Goal: Transaction & Acquisition: Purchase product/service

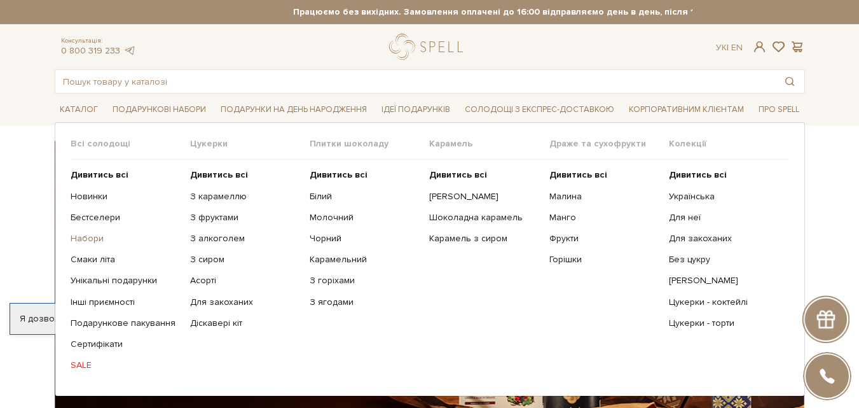
click at [92, 239] on link "Набори" at bounding box center [126, 238] width 110 height 11
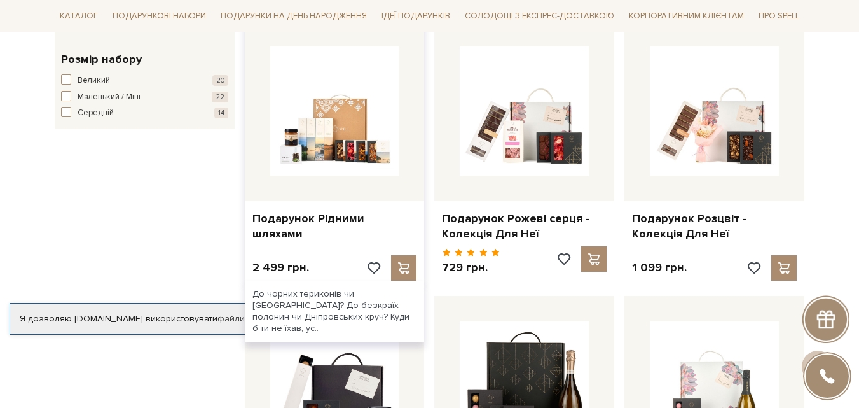
scroll to position [954, 0]
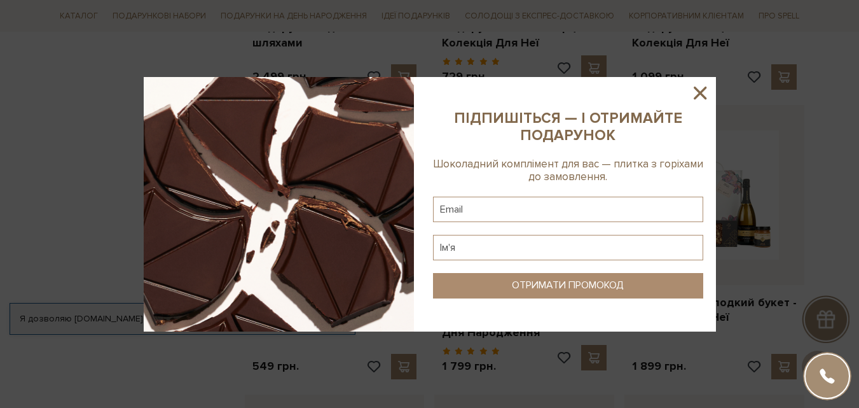
click at [702, 87] on icon at bounding box center [701, 93] width 22 height 22
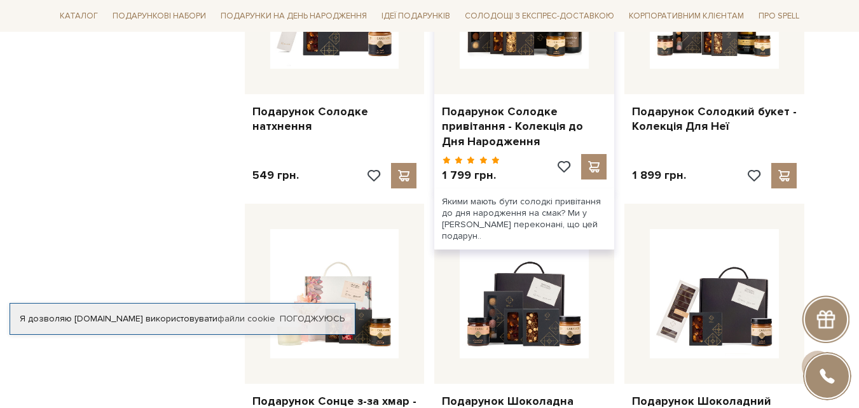
scroll to position [1272, 0]
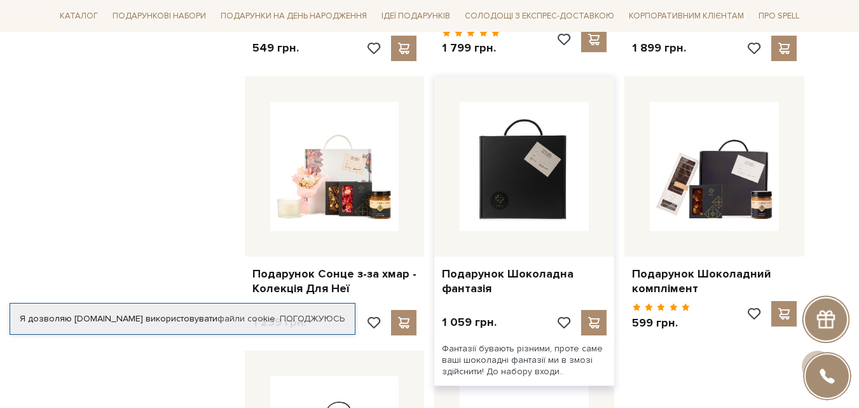
click at [499, 227] on img at bounding box center [524, 166] width 129 height 129
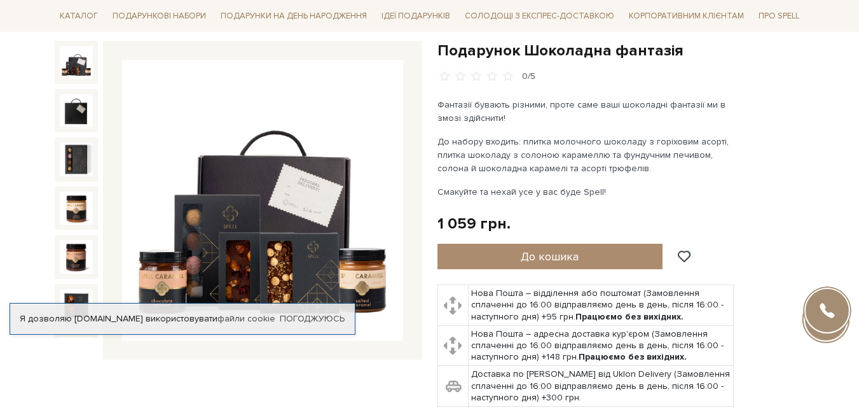
scroll to position [191, 0]
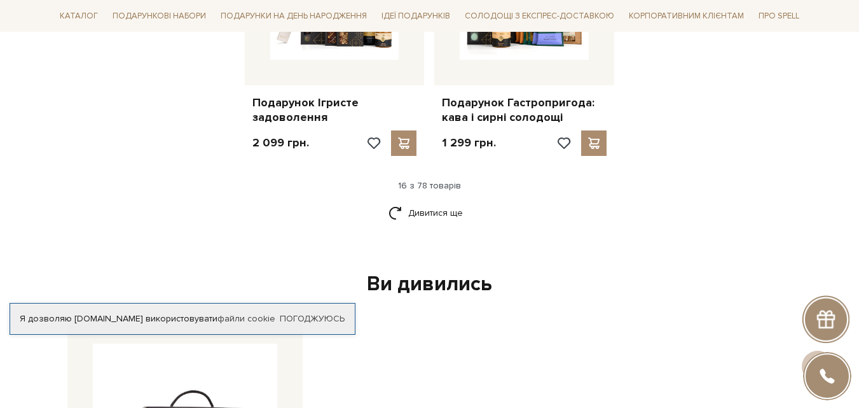
scroll to position [1781, 0]
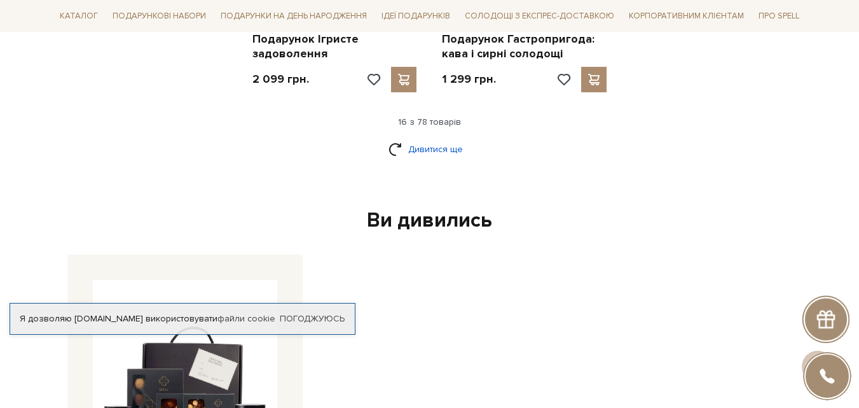
click at [436, 155] on link "Дивитися ще" at bounding box center [430, 149] width 83 height 22
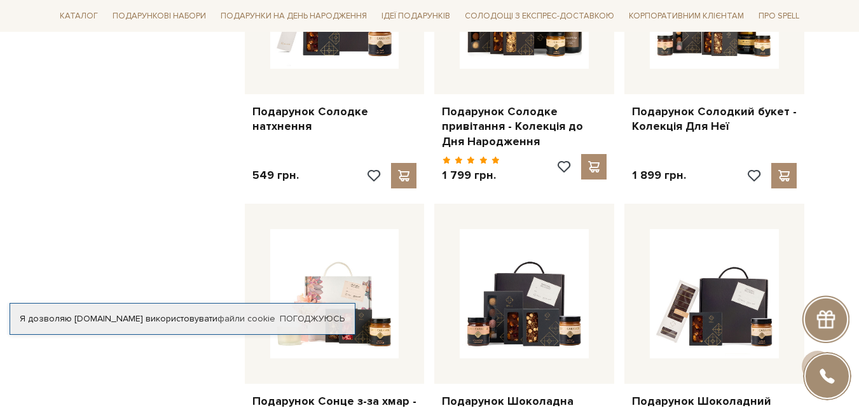
scroll to position [1272, 0]
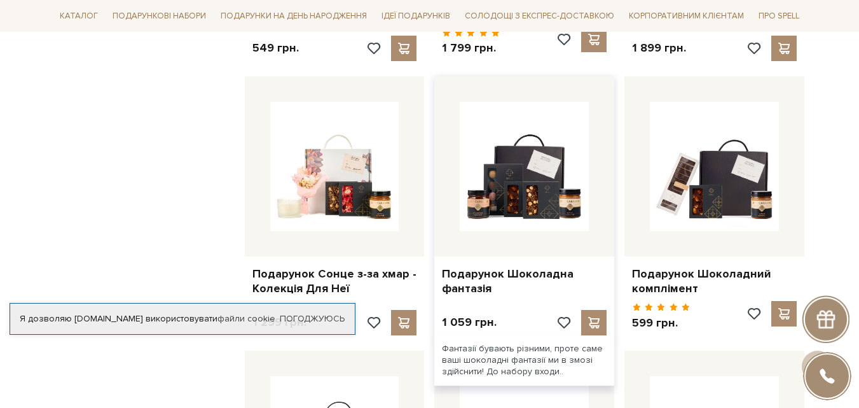
click at [511, 232] on div at bounding box center [524, 166] width 180 height 180
click at [496, 279] on link "Подарунок Шоколадна фантазія" at bounding box center [524, 282] width 165 height 30
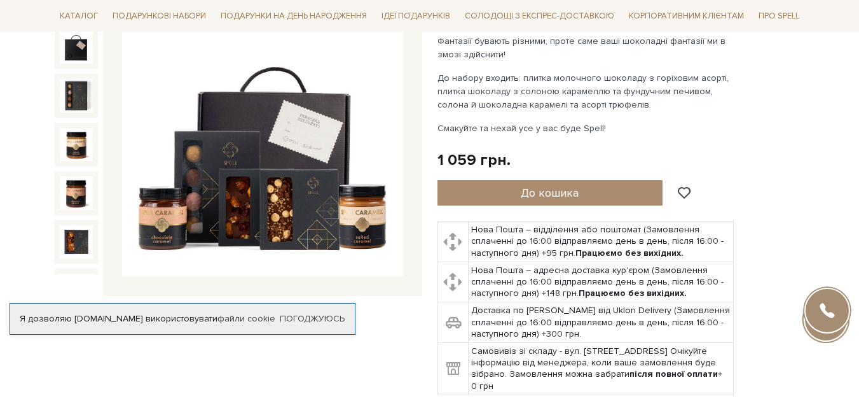
scroll to position [64, 0]
